Goal: Information Seeking & Learning: Check status

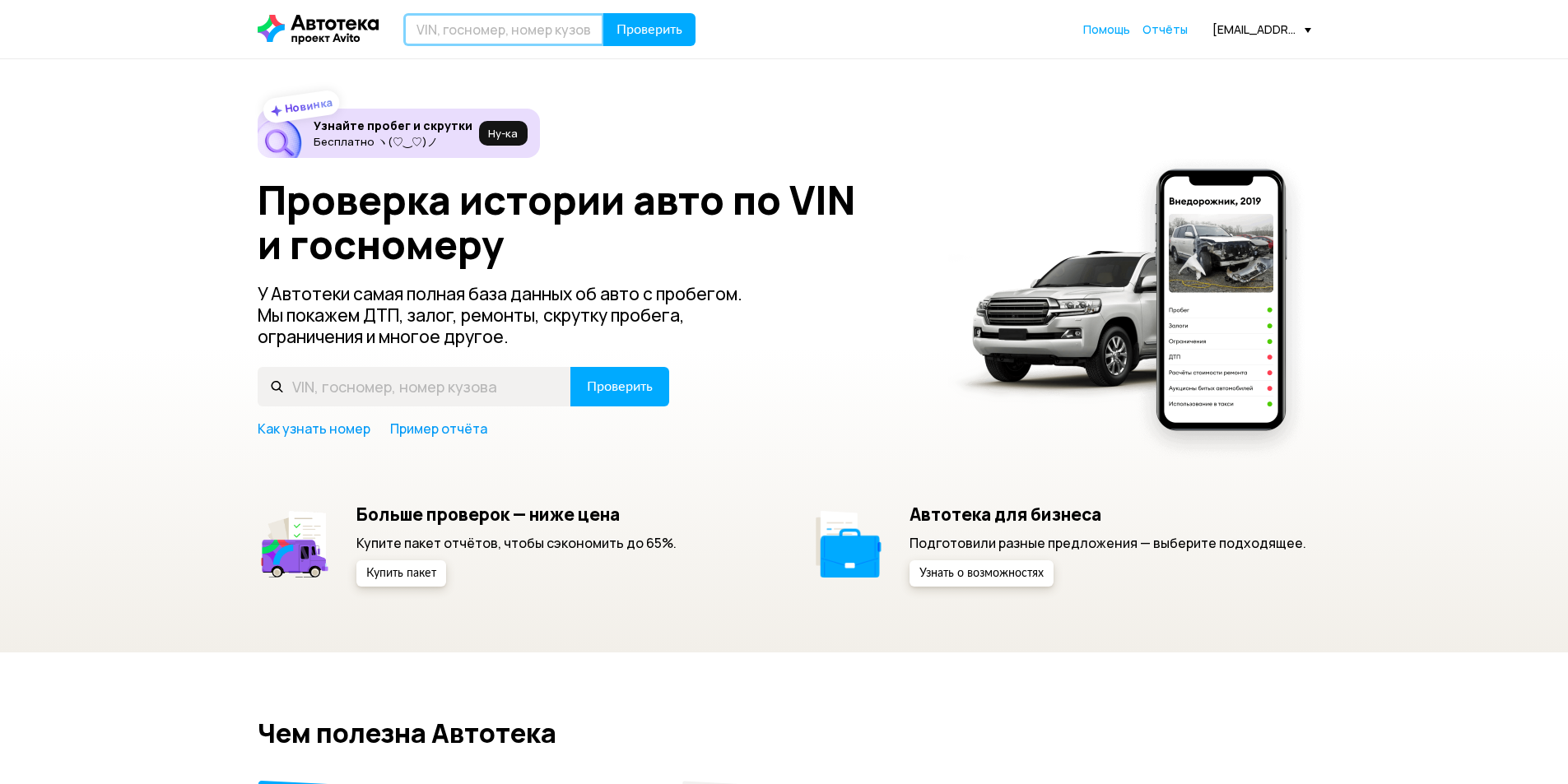
click at [492, 24] on input "text" at bounding box center [503, 30] width 200 height 33
paste input "[VEHICLE_IDENTIFICATION_NUMBER]"
type input "[VEHICLE_IDENTIFICATION_NUMBER]"
click at [638, 23] on span "Проверить" at bounding box center [650, 30] width 66 height 13
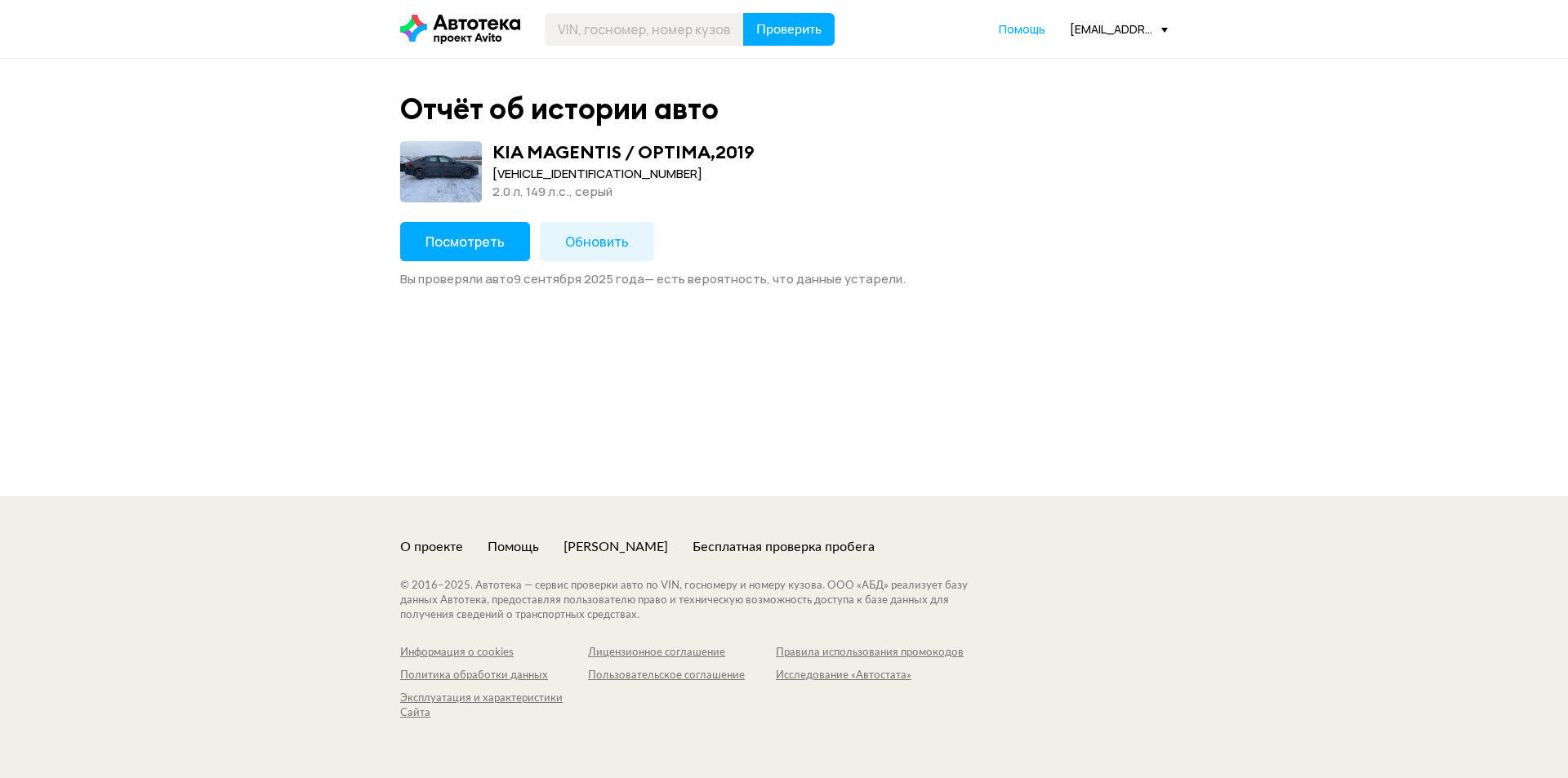
click at [461, 251] on button "Посмотреть" at bounding box center [465, 241] width 130 height 39
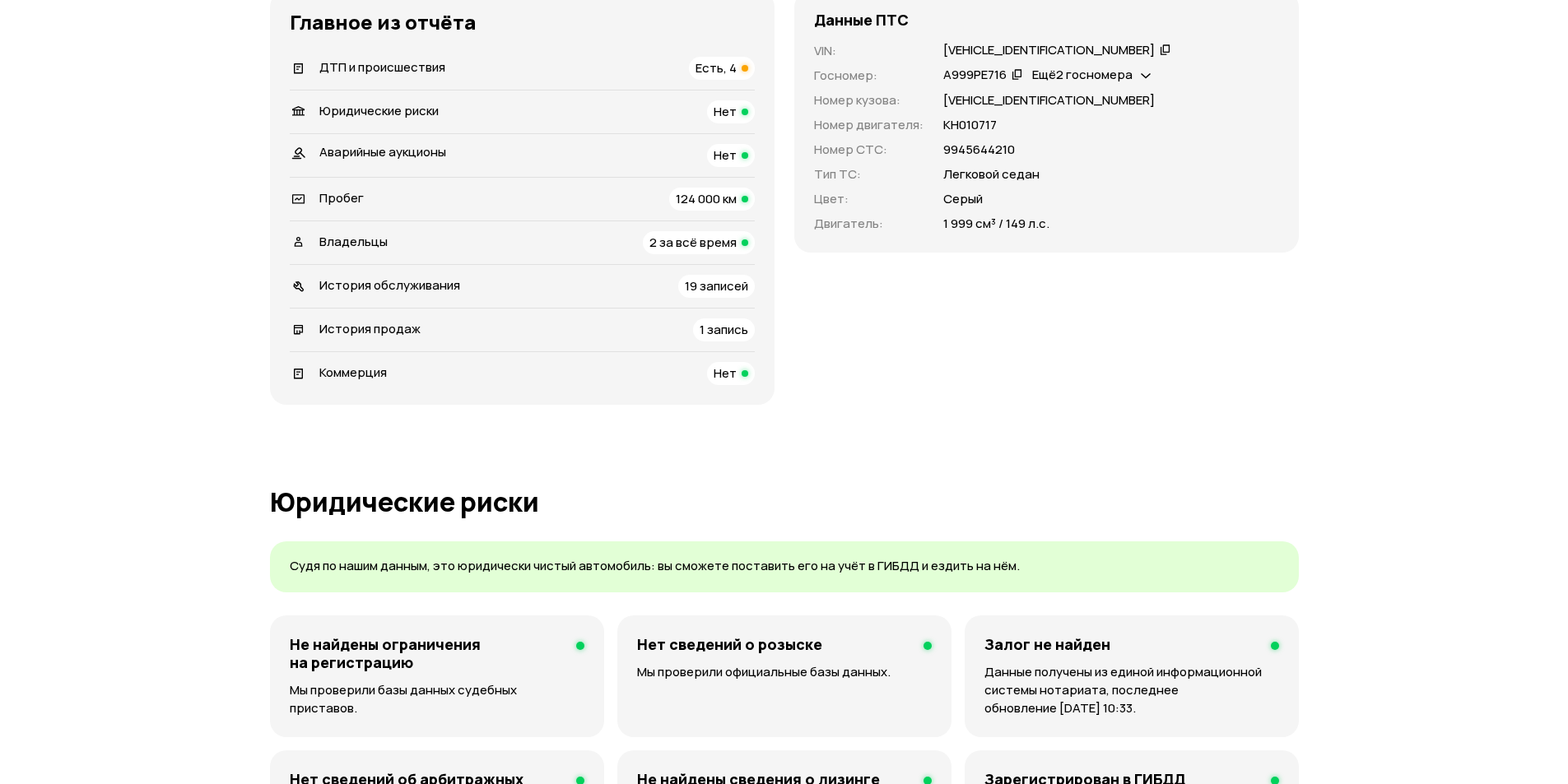
scroll to position [576, 0]
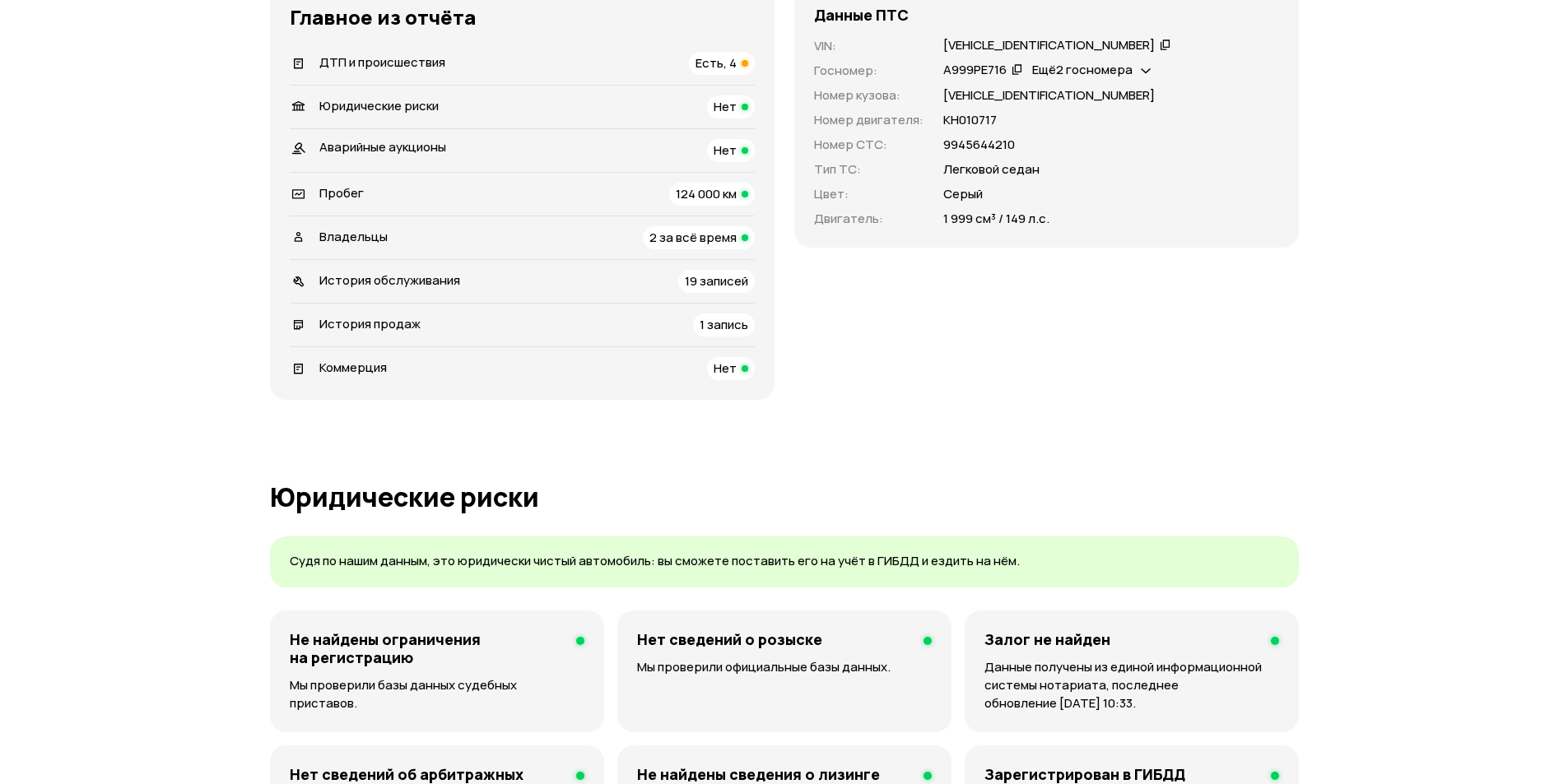
click at [684, 234] on span "2 за всё время" at bounding box center [693, 237] width 88 height 17
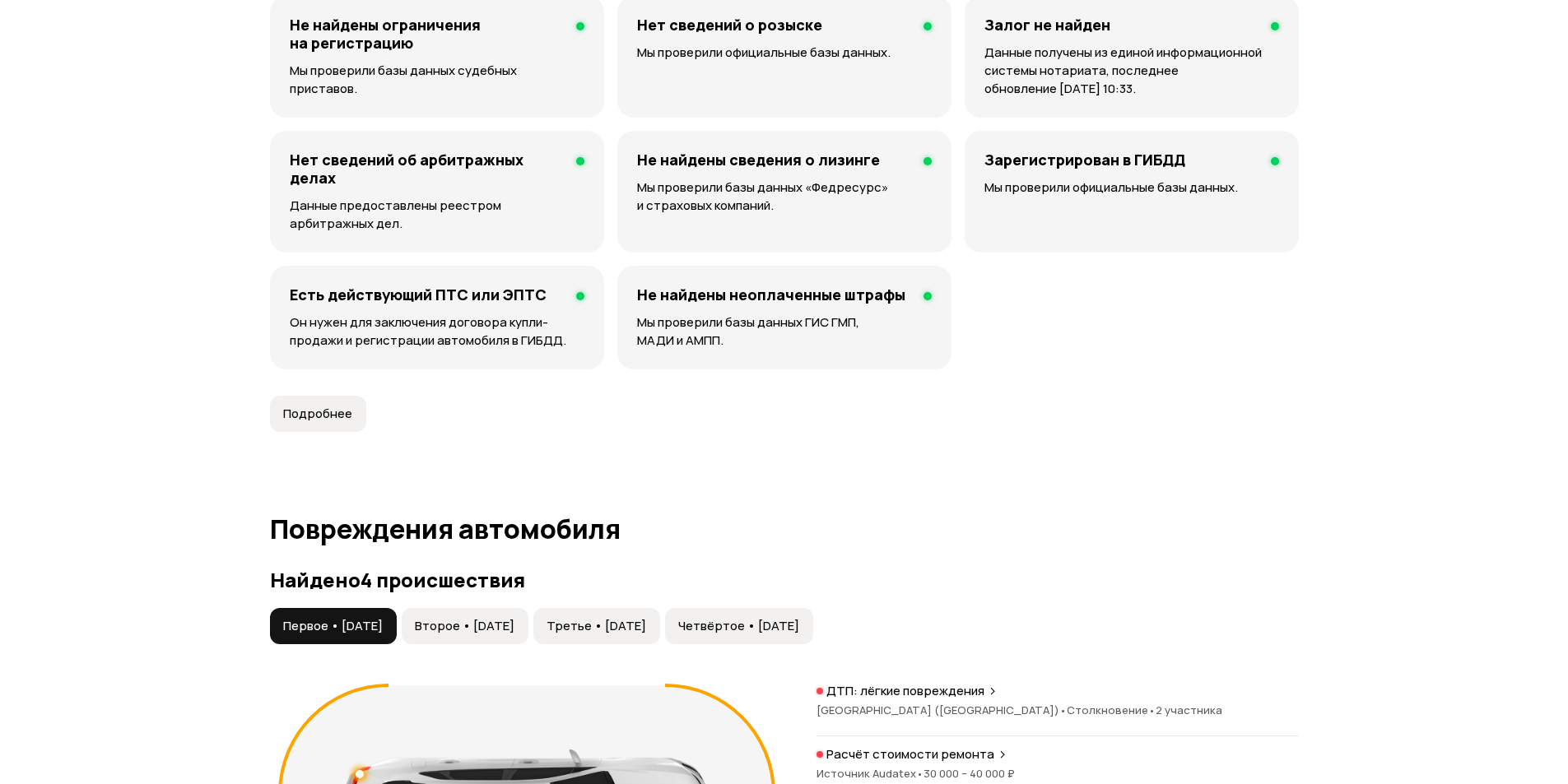
scroll to position [1519, 0]
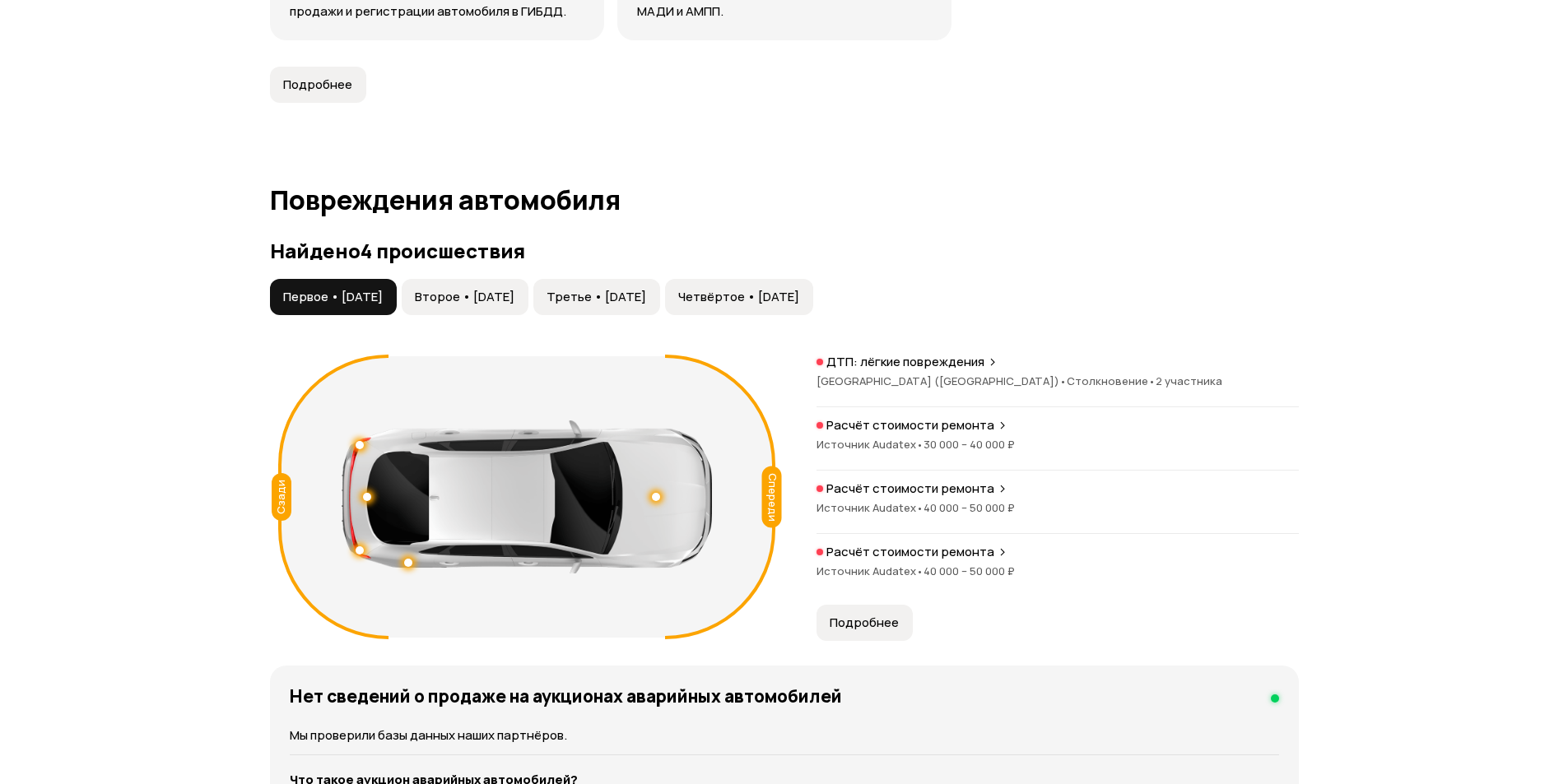
click at [896, 365] on p "ДТП: лёгкие повреждения" at bounding box center [905, 361] width 158 height 16
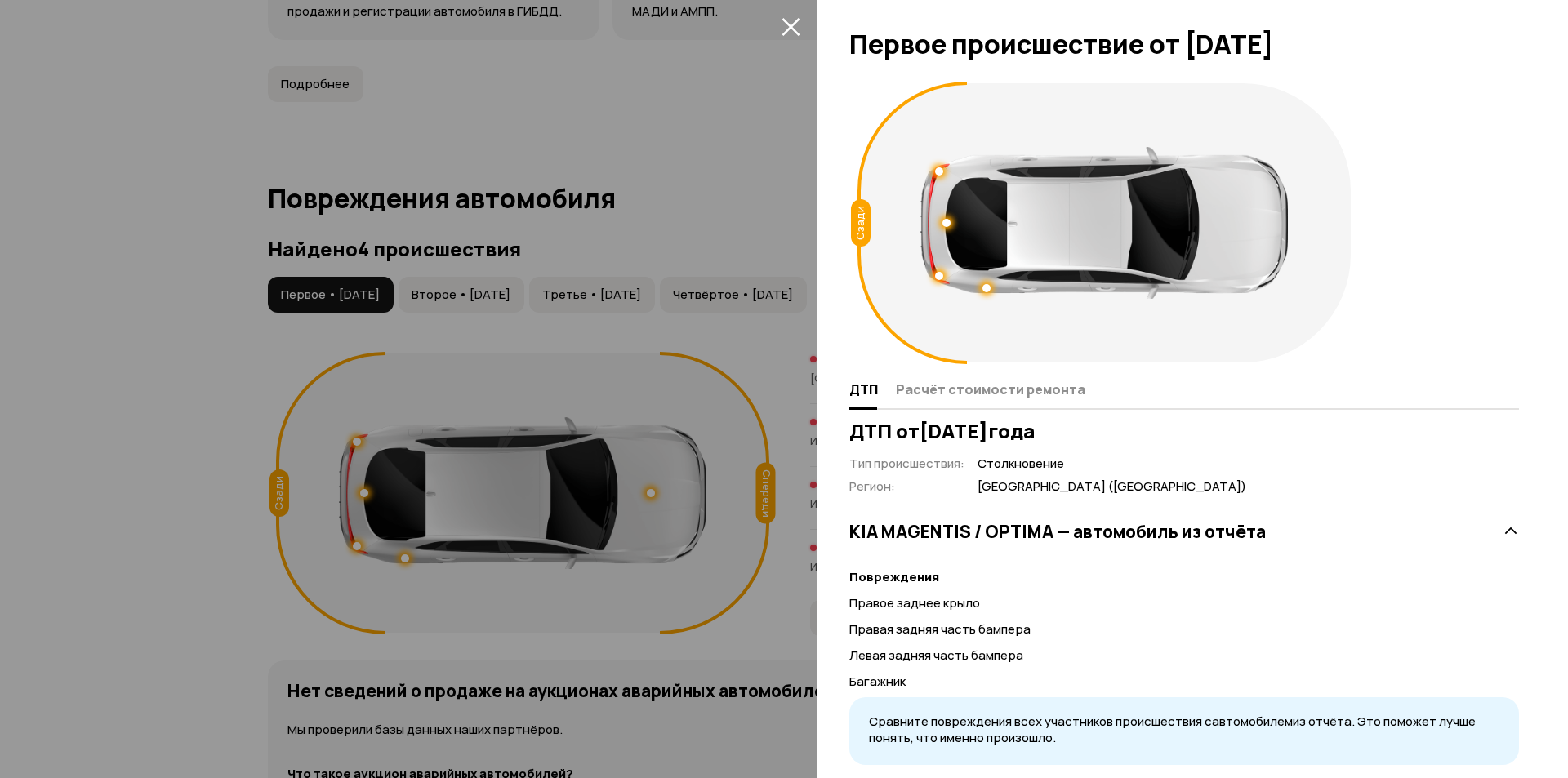
click at [713, 192] on div at bounding box center [784, 389] width 1568 height 778
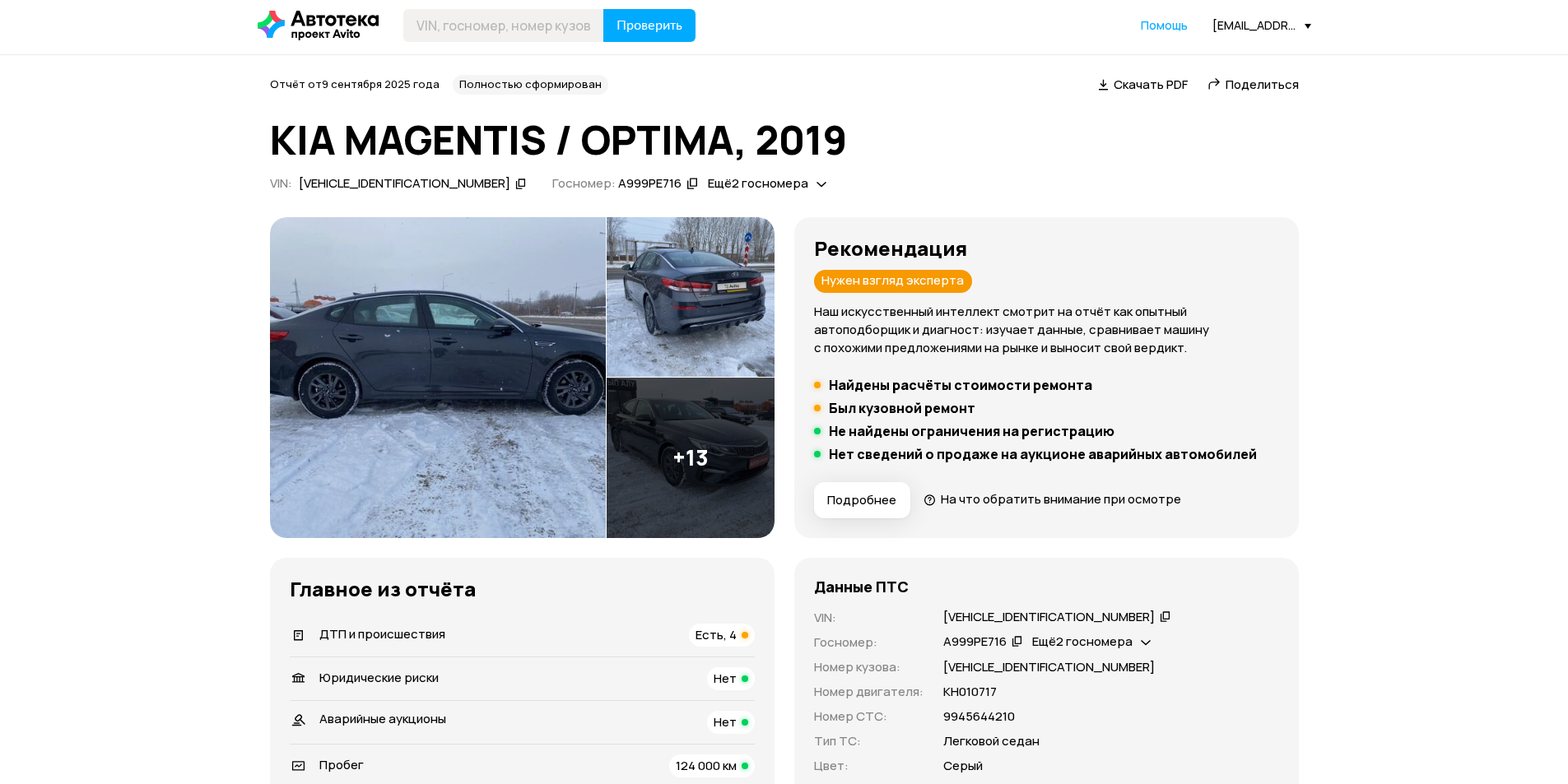
scroll to position [0, 0]
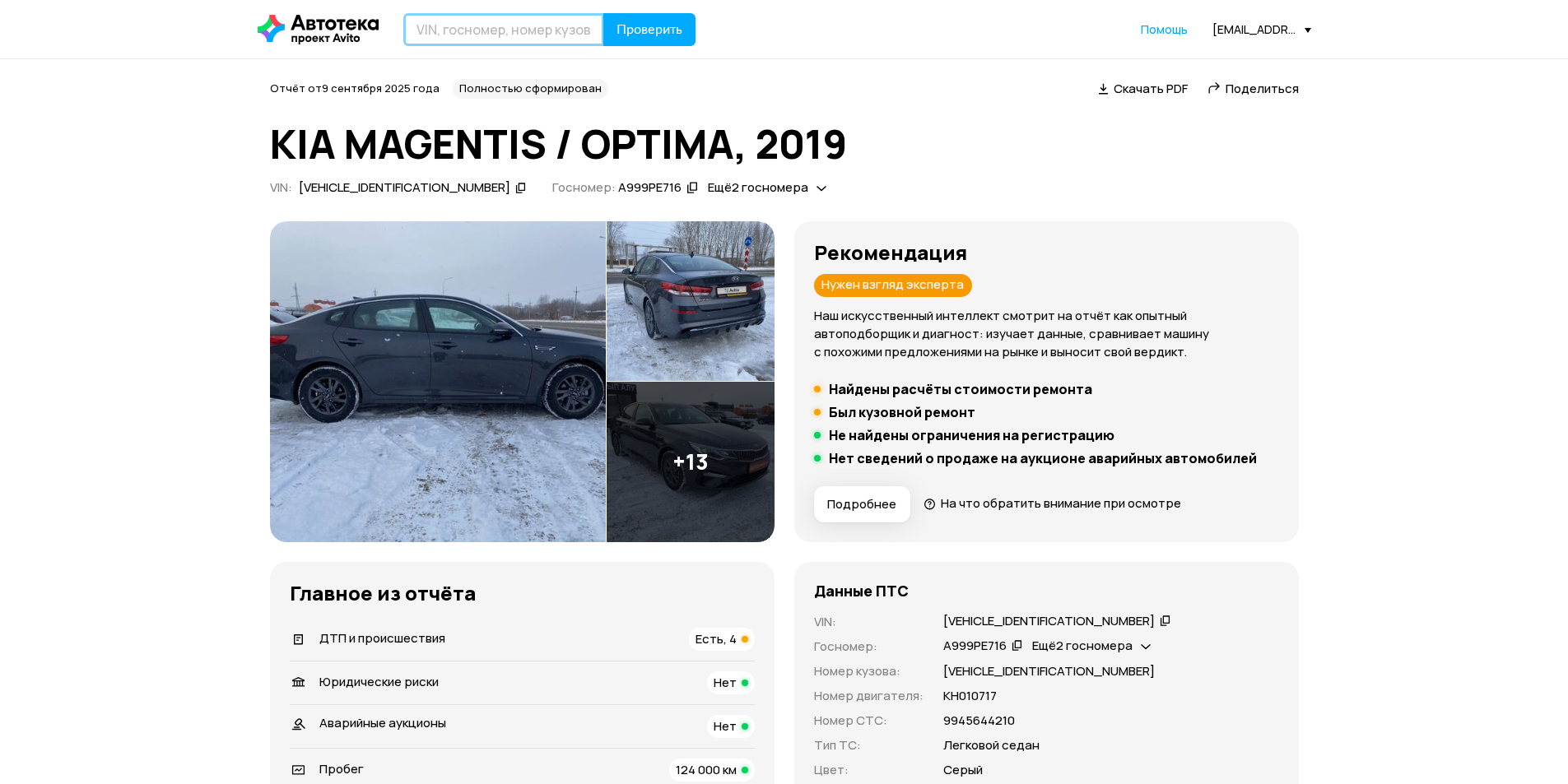
drag, startPoint x: 475, startPoint y: 36, endPoint x: 492, endPoint y: 4, distance: 36.2
click at [475, 36] on input "text" at bounding box center [503, 30] width 200 height 33
click at [535, 34] on input "text" at bounding box center [503, 30] width 200 height 33
paste input "[VEHICLE_IDENTIFICATION_NUMBER]"
type input "[VEHICLE_IDENTIFICATION_NUMBER]"
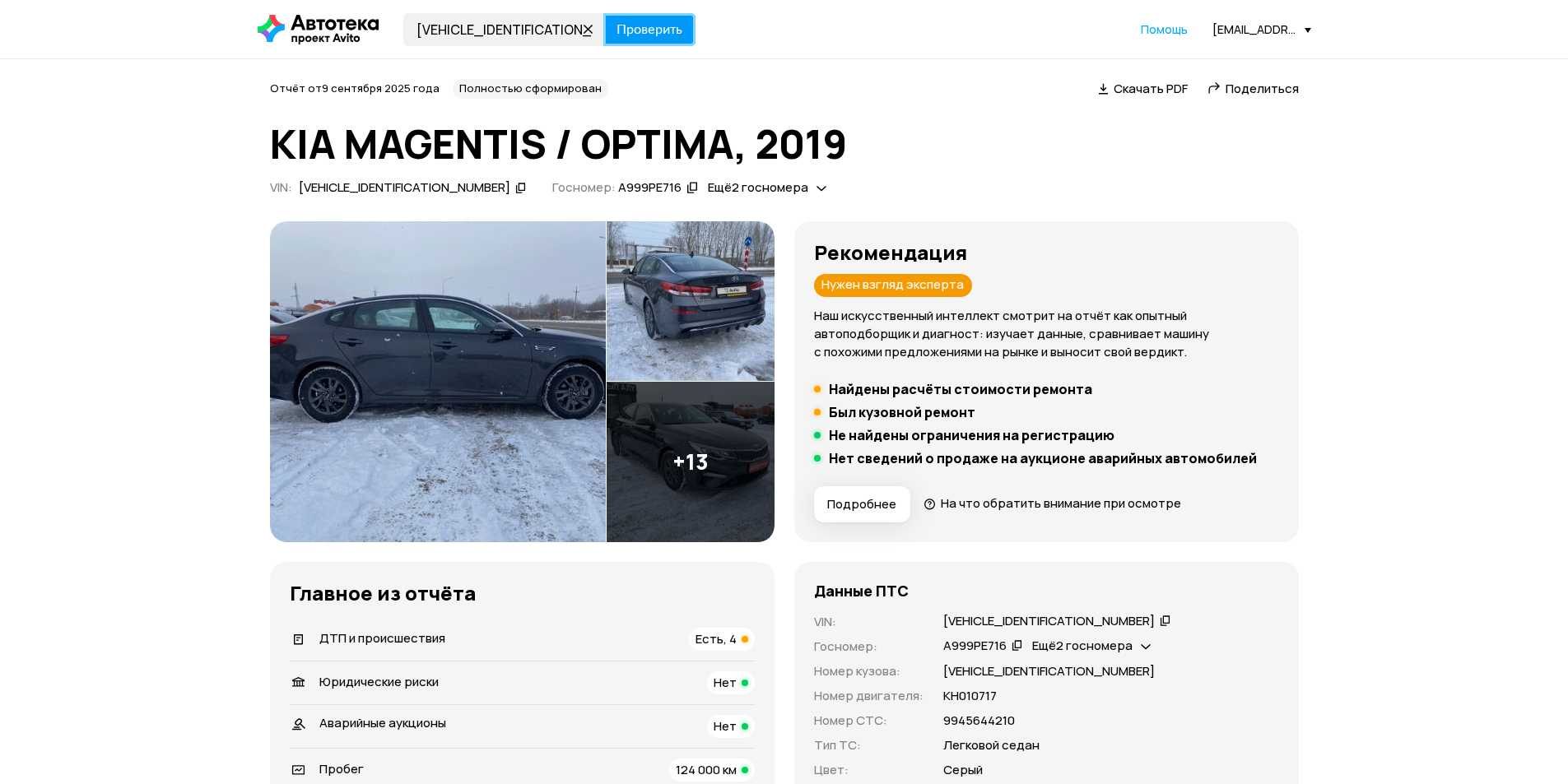
click at [646, 30] on span "Проверить" at bounding box center [650, 30] width 66 height 13
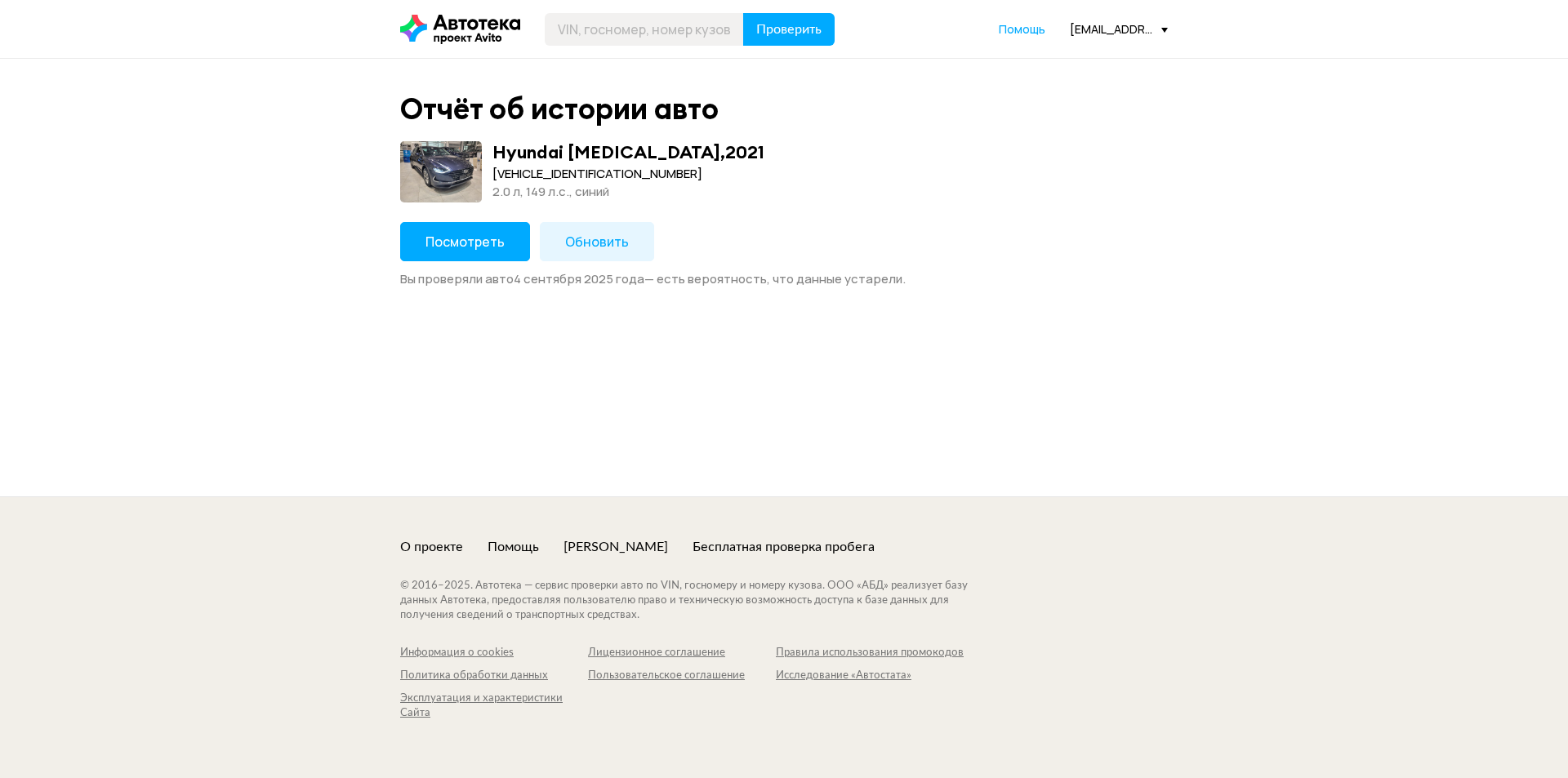
click at [479, 232] on button "Посмотреть" at bounding box center [465, 241] width 130 height 39
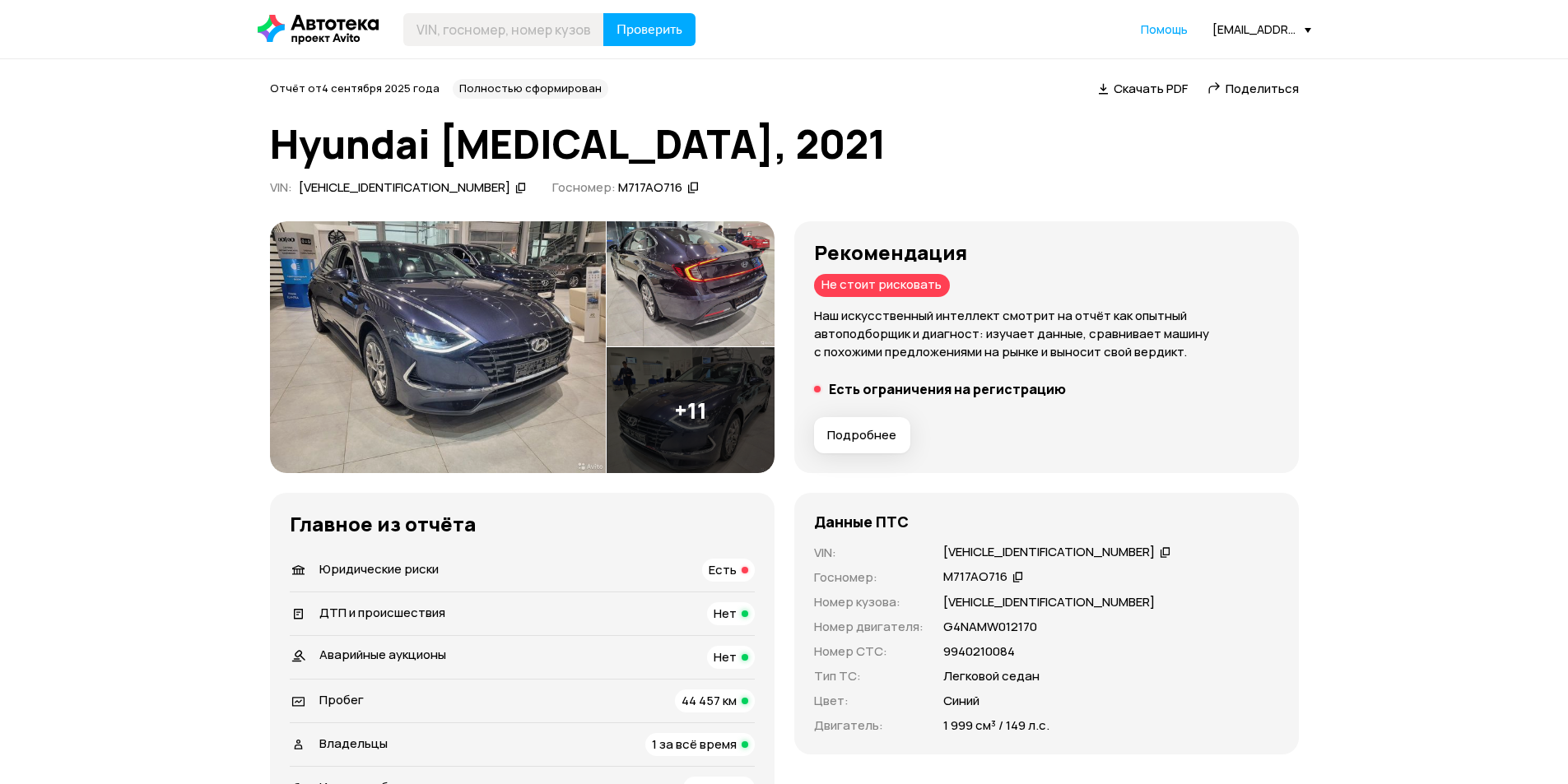
click at [1088, 554] on div "[VEHICLE_IDENTIFICATION_NUMBER]" at bounding box center [1057, 552] width 233 height 17
